Goal: Task Accomplishment & Management: Complete application form

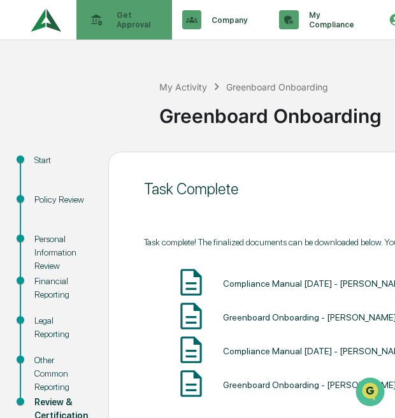
click at [114, 18] on p "Get Approval" at bounding box center [131, 19] width 50 height 19
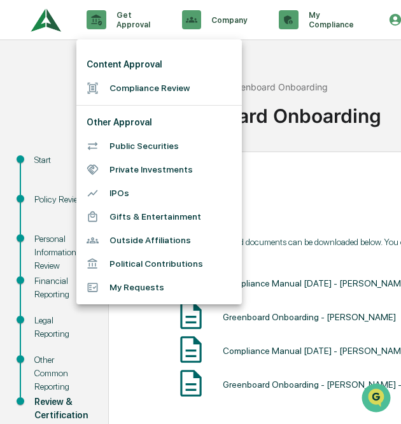
click at [124, 83] on li "Compliance Review" at bounding box center [159, 88] width 166 height 24
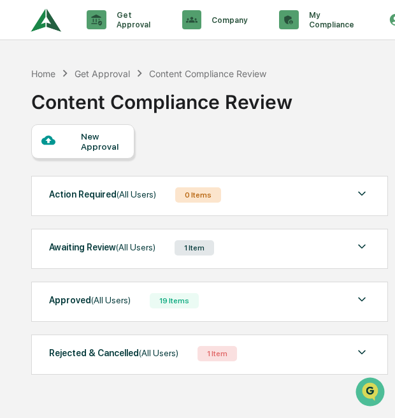
click at [77, 141] on div at bounding box center [61, 141] width 40 height 16
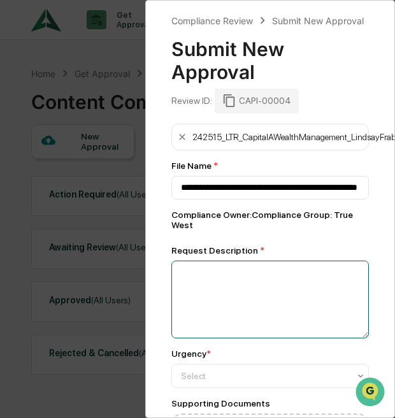
click at [210, 291] on textarea at bounding box center [269, 300] width 197 height 78
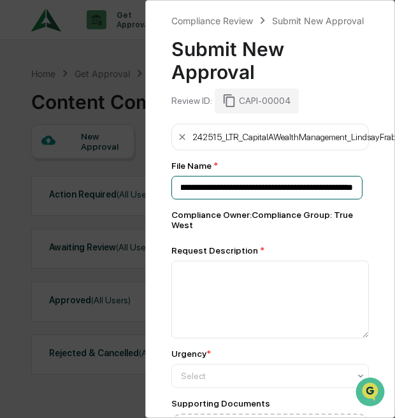
scroll to position [0, 35]
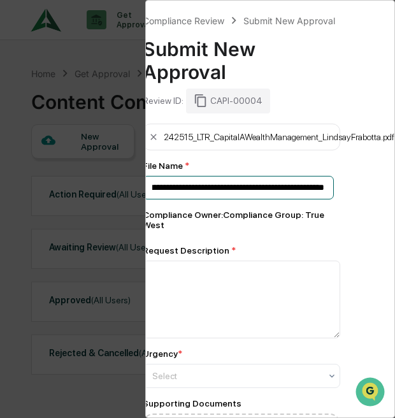
drag, startPoint x: 177, startPoint y: 194, endPoint x: 404, endPoint y: 187, distance: 226.9
click at [395, 187] on html "Get Approval Content & Transactions Company Policies & Documents My Compliance …" at bounding box center [197, 209] width 395 height 418
type input "**********"
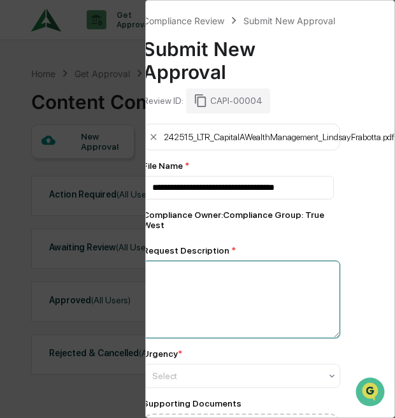
click at [210, 293] on textarea at bounding box center [241, 300] width 197 height 78
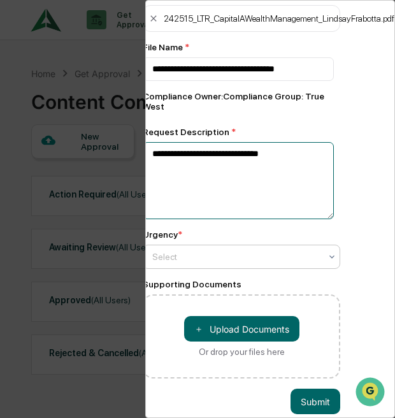
type textarea "**********"
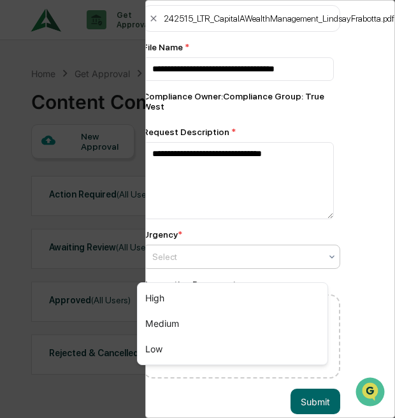
click at [206, 263] on div at bounding box center [236, 256] width 168 height 13
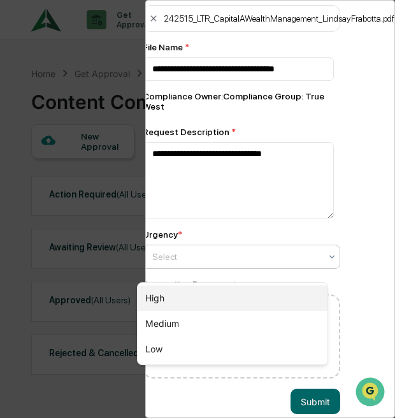
click at [190, 298] on div "High" at bounding box center [233, 297] width 190 height 25
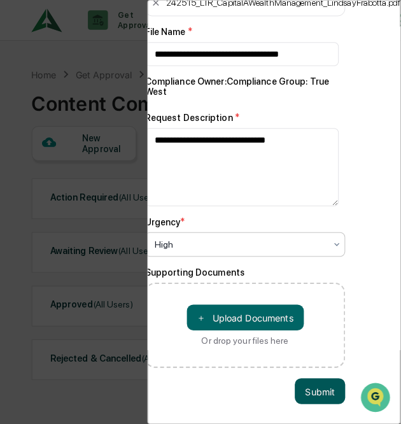
scroll to position [150, 34]
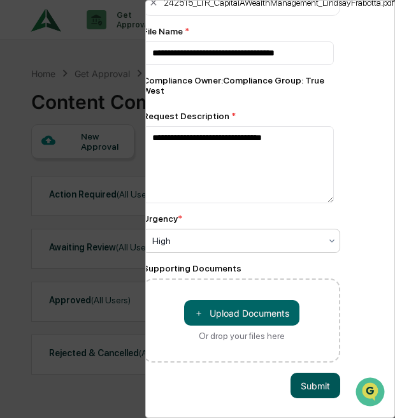
click at [299, 381] on button "Submit" at bounding box center [315, 385] width 50 height 25
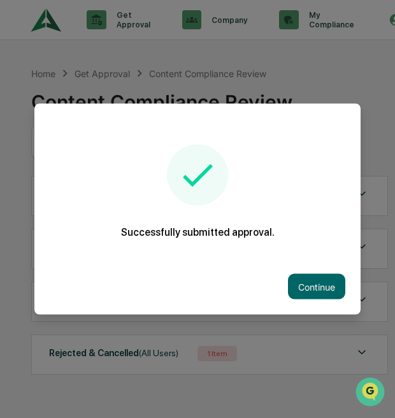
scroll to position [127, 32]
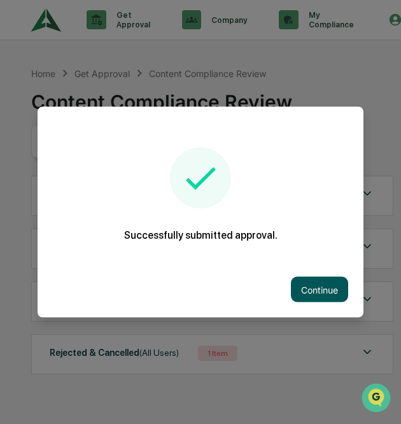
click at [310, 281] on button "Continue" at bounding box center [319, 289] width 57 height 25
